Goal: Information Seeking & Learning: Learn about a topic

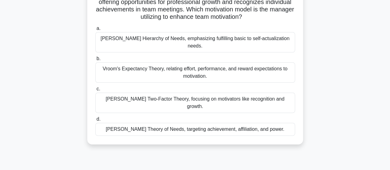
scroll to position [62, 0]
click at [158, 92] on div "[PERSON_NAME] Two-Factor Theory, focusing on motivators like recognition and gr…" at bounding box center [195, 102] width 200 height 20
click at [95, 90] on input "c. Herzberg's Two-Factor Theory, focusing on motivators like recognition and gr…" at bounding box center [95, 88] width 0 height 4
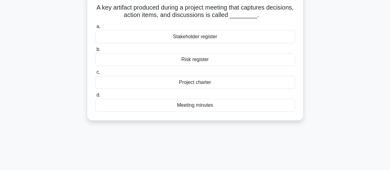
scroll to position [0, 0]
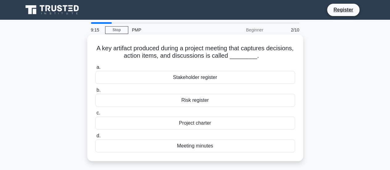
click at [199, 146] on div "Meeting minutes" at bounding box center [195, 145] width 200 height 13
click at [95, 138] on input "d. Meeting minutes" at bounding box center [95, 136] width 0 height 4
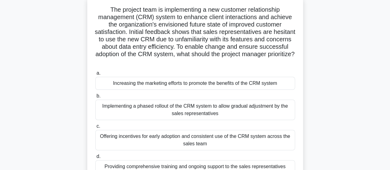
scroll to position [62, 0]
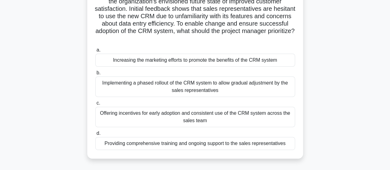
click at [131, 85] on div "Implementing a phased rollout of the CRM system to allow gradual adjustment by …" at bounding box center [195, 86] width 200 height 20
click at [95, 75] on input "b. Implementing a phased rollout of the CRM system to allow gradual adjustment …" at bounding box center [95, 73] width 0 height 4
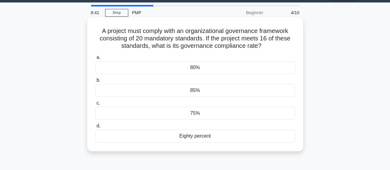
scroll to position [0, 0]
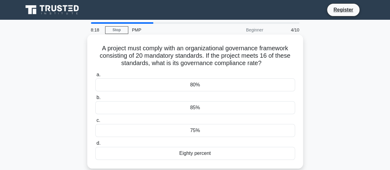
click at [177, 80] on div "80%" at bounding box center [195, 84] width 200 height 13
click at [95, 77] on input "a. 80%" at bounding box center [95, 75] width 0 height 4
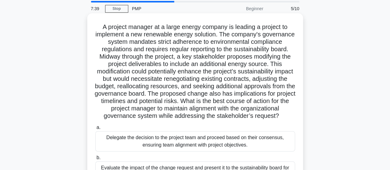
scroll to position [31, 0]
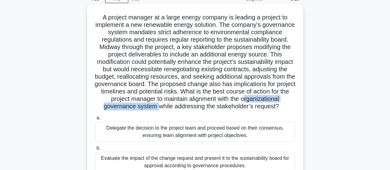
drag, startPoint x: 152, startPoint y: 109, endPoint x: 250, endPoint y: 110, distance: 97.4
click at [247, 109] on h5 "A project manager at a large energy company is leading a project to implement a…" at bounding box center [195, 62] width 201 height 97
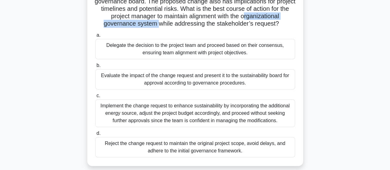
scroll to position [123, 0]
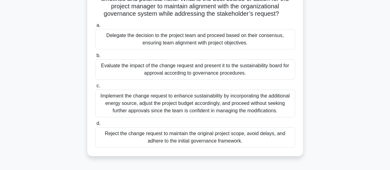
click at [213, 77] on div "Evaluate the impact of the change request and present it to the sustainability …" at bounding box center [195, 69] width 200 height 20
click at [95, 58] on input "b. Evaluate the impact of the change request and present it to the sustainabili…" at bounding box center [95, 56] width 0 height 4
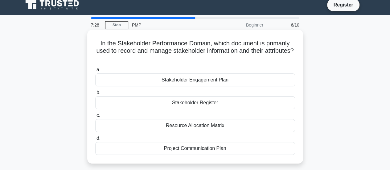
scroll to position [0, 0]
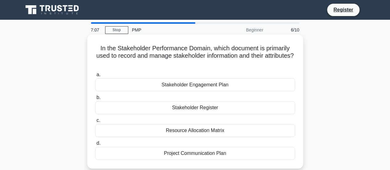
click at [203, 109] on div "Stakeholder Register" at bounding box center [195, 107] width 200 height 13
click at [95, 100] on input "b. Stakeholder Register" at bounding box center [95, 98] width 0 height 4
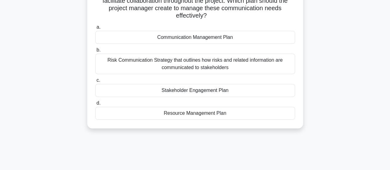
scroll to position [92, 0]
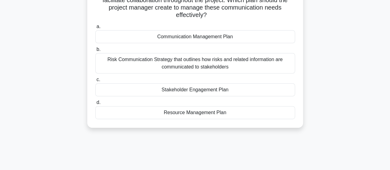
click at [192, 38] on div "Communication Management Plan" at bounding box center [195, 36] width 200 height 13
click at [95, 29] on input "a. Communication Management Plan" at bounding box center [95, 27] width 0 height 4
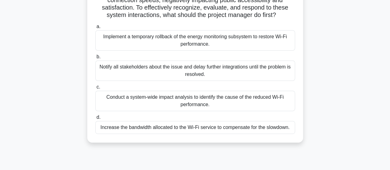
click at [195, 68] on div "Notify all stakeholders about the issue and delay further integrations until th…" at bounding box center [195, 70] width 200 height 20
click at [95, 59] on input "b. Notify all stakeholders about the issue and delay further integrations until…" at bounding box center [95, 57] width 0 height 4
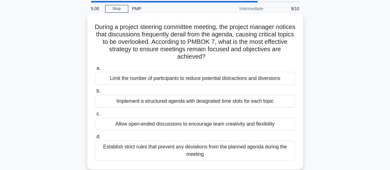
scroll to position [31, 0]
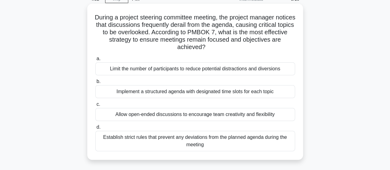
click at [163, 92] on div "Implement a structured agenda with designated time slots for each topic" at bounding box center [195, 91] width 200 height 13
click at [95, 84] on input "b. Implement a structured agenda with designated time slots for each topic" at bounding box center [95, 82] width 0 height 4
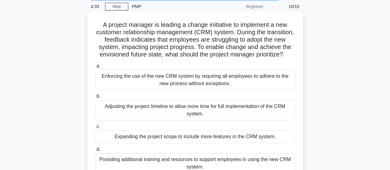
scroll to position [62, 0]
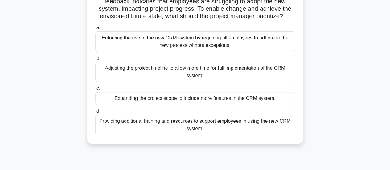
click at [210, 128] on div "Providing additional training and resources to support employees in using the n…" at bounding box center [195, 125] width 200 height 20
click at [95, 113] on input "d. Providing additional training and resources to support employees in using th…" at bounding box center [95, 111] width 0 height 4
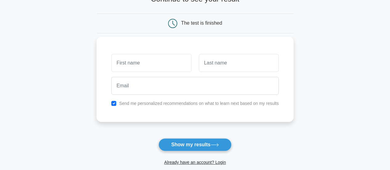
scroll to position [62, 0]
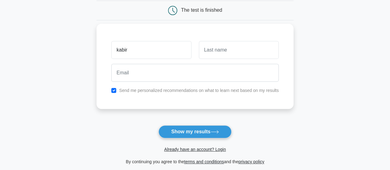
type input "kabir"
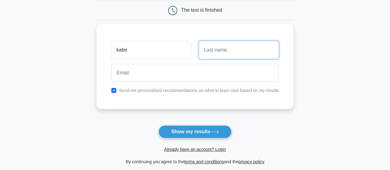
click at [214, 50] on input "text" at bounding box center [239, 50] width 80 height 18
type input "gawhari"
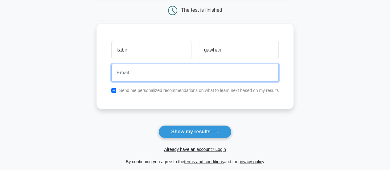
click at [195, 76] on input "email" at bounding box center [194, 73] width 167 height 18
type input "kgawhari@gmail.com"
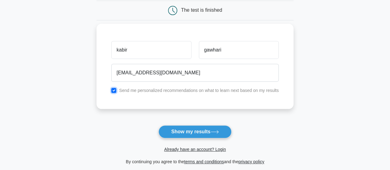
click at [114, 90] on input "checkbox" at bounding box center [113, 90] width 5 height 5
checkbox input "false"
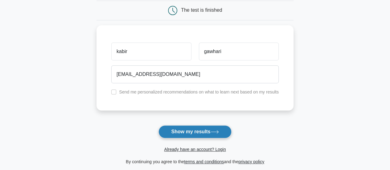
click at [190, 133] on button "Show my results" at bounding box center [194, 131] width 73 height 13
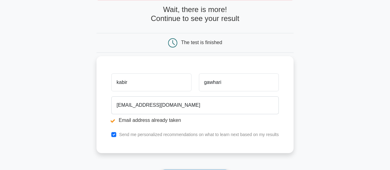
scroll to position [92, 0]
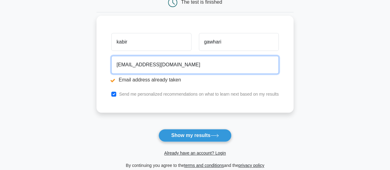
drag, startPoint x: 171, startPoint y: 64, endPoint x: 103, endPoint y: 63, distance: 67.8
click at [103, 63] on div "[PERSON_NAME] [EMAIL_ADDRESS][DOMAIN_NAME] Email address already taken Send me …" at bounding box center [194, 64] width 197 height 97
type input "mohammadkabir.gawhari@yahoo.com"
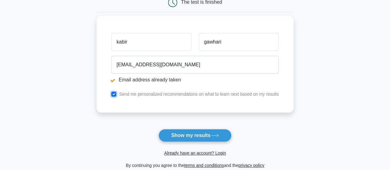
click at [113, 95] on input "checkbox" at bounding box center [113, 94] width 5 height 5
checkbox input "false"
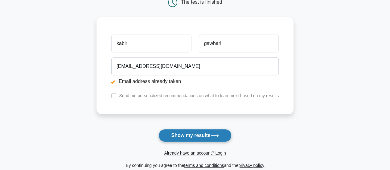
click at [195, 133] on button "Show my results" at bounding box center [194, 135] width 73 height 13
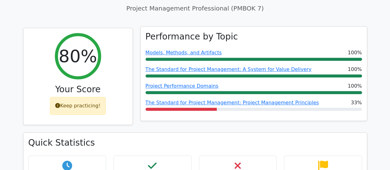
scroll to position [247, 0]
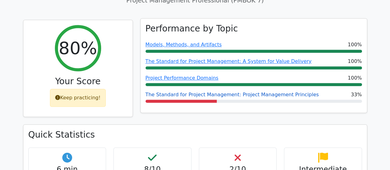
click at [222, 92] on link "The Standard for Project Management: Project Management Principles" at bounding box center [231, 95] width 173 height 6
